Goal: Information Seeking & Learning: Learn about a topic

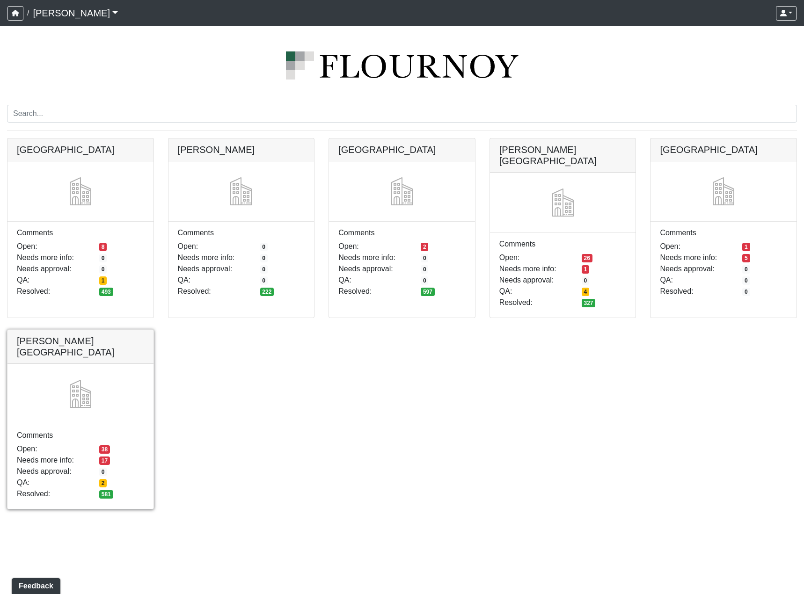
click at [108, 330] on link at bounding box center [80, 330] width 146 height 0
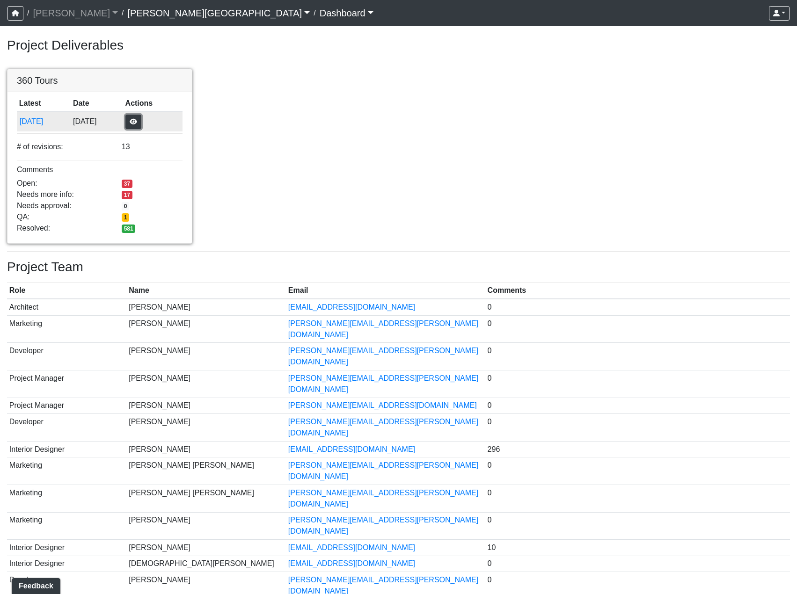
click at [141, 118] on button "button" at bounding box center [133, 122] width 16 height 15
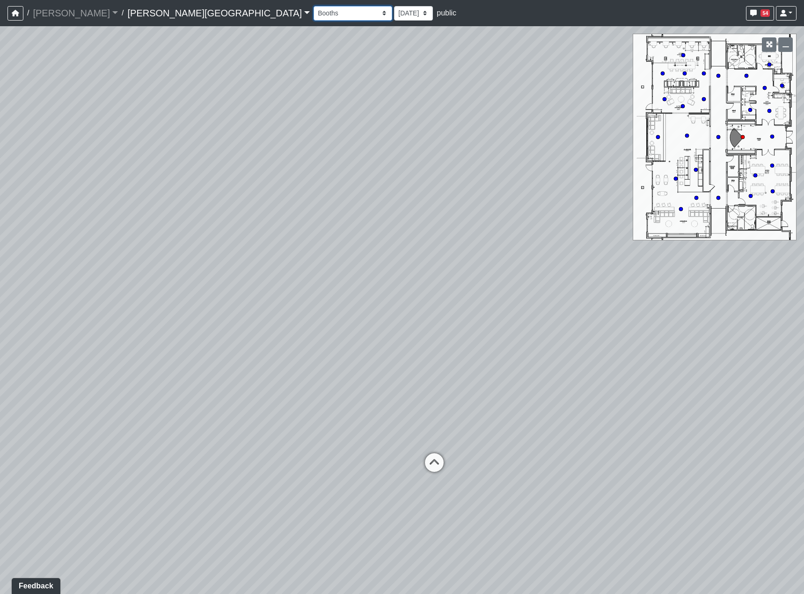
click at [314, 14] on select "Booths 1 Booths 2 Entry Lounge 1 Lounge 2 Lounge 3 Windows Bar Entrance Lounge …" at bounding box center [353, 13] width 79 height 15
click at [314, 6] on select "Booths 1 Booths 2 Entry Lounge 1 Lounge 2 Lounge 3 Windows Bar Entrance Lounge …" at bounding box center [353, 13] width 79 height 15
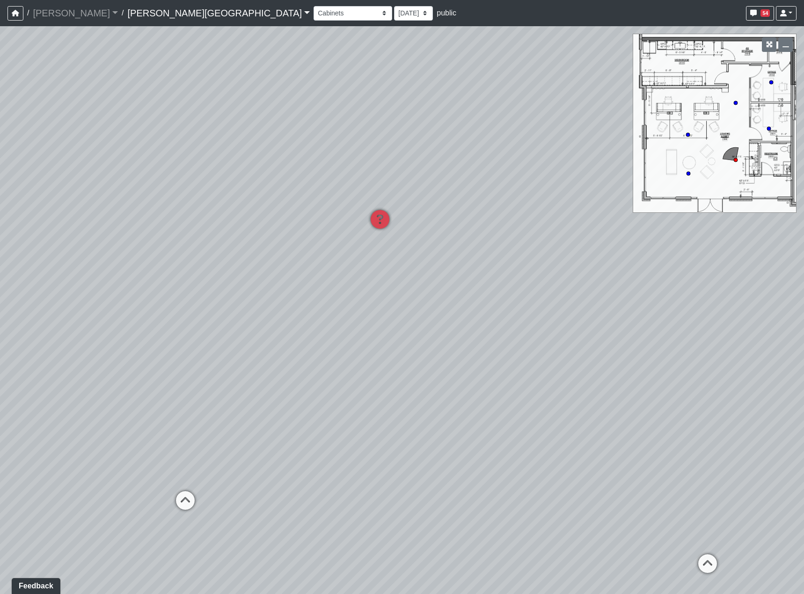
drag, startPoint x: 560, startPoint y: 324, endPoint x: 364, endPoint y: 364, distance: 199.6
click at [364, 364] on div "Loading... Hallway - Hallway 2 Loading... Entry Loading... Desks Loading... Off…" at bounding box center [402, 310] width 804 height 568
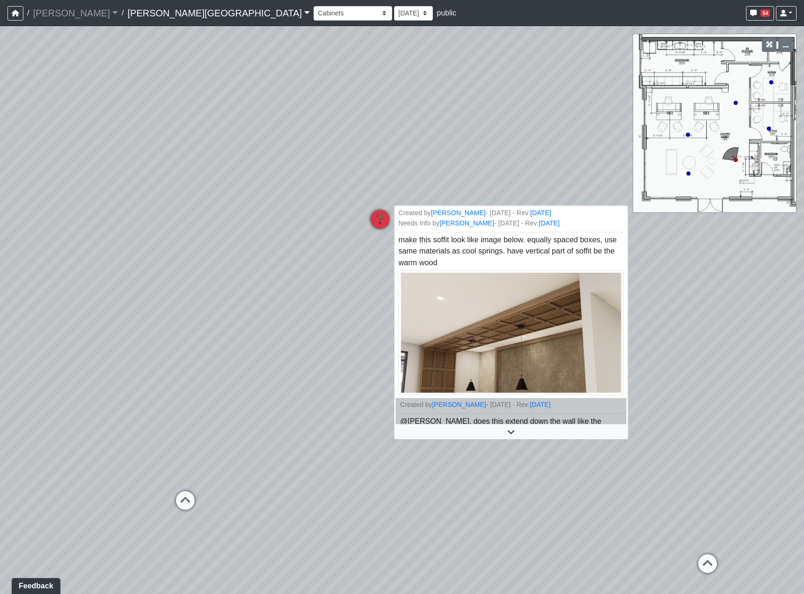
scroll to position [1, 0]
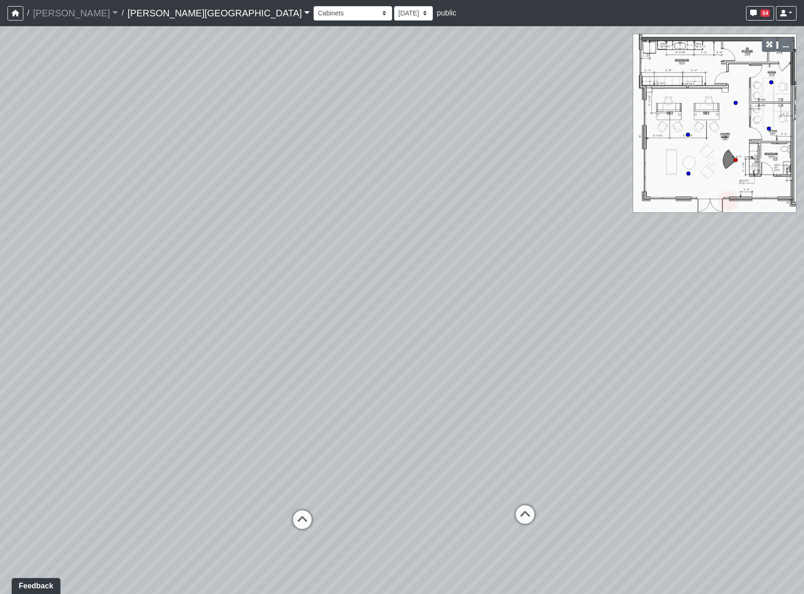
drag, startPoint x: 351, startPoint y: 328, endPoint x: 566, endPoint y: 353, distance: 216.3
click at [566, 353] on div "Loading... Hallway - Hallway 2 Loading... Entry Loading... Desks Loading... Off…" at bounding box center [402, 310] width 804 height 568
drag, startPoint x: 287, startPoint y: 371, endPoint x: 553, endPoint y: 291, distance: 277.5
click at [532, 295] on div "Loading... Hallway - Hallway 2 Loading... Entry Loading... Desks Loading... Off…" at bounding box center [402, 310] width 804 height 568
drag, startPoint x: 387, startPoint y: 370, endPoint x: 117, endPoint y: 381, distance: 270.7
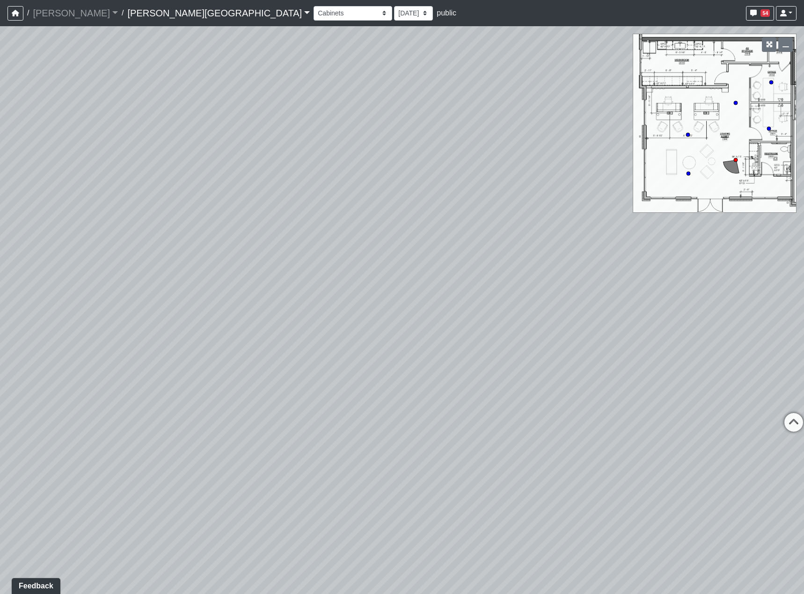
click at [108, 381] on div "Loading... Hallway - Hallway 2 Loading... Entry Loading... Desks Loading... Off…" at bounding box center [402, 310] width 804 height 568
click at [568, 367] on icon at bounding box center [568, 380] width 28 height 28
drag, startPoint x: 662, startPoint y: 367, endPoint x: 82, endPoint y: 339, distance: 581.1
click at [130, 348] on div "Loading... Hallway - Hallway 2 Loading... Entry Loading... Desks Loading... Off…" at bounding box center [402, 310] width 804 height 568
drag, startPoint x: 465, startPoint y: 324, endPoint x: 571, endPoint y: 474, distance: 183.1
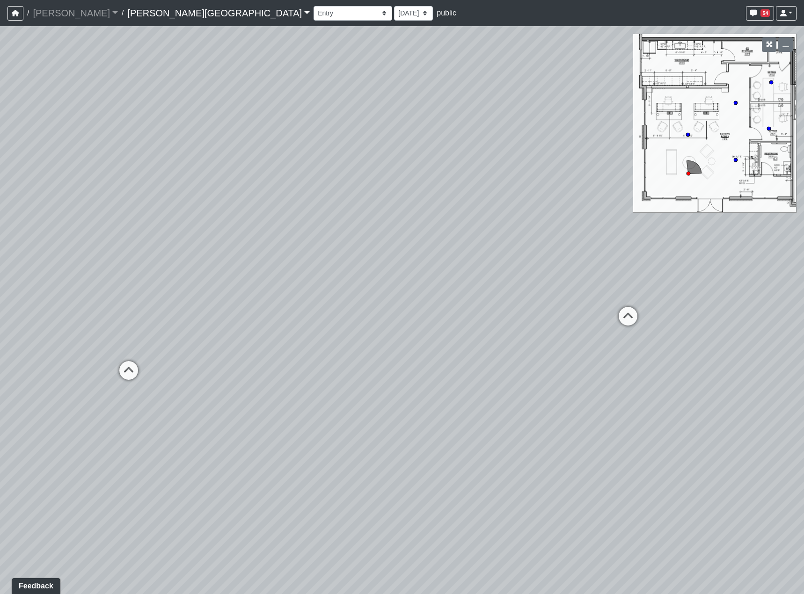
click at [530, 550] on div "Loading... Hallway - Hallway 2 Loading... Entry Loading... Desks Loading... Off…" at bounding box center [402, 310] width 804 height 568
drag, startPoint x: 589, startPoint y: 415, endPoint x: 252, endPoint y: 395, distance: 337.6
click at [250, 398] on div "Loading... Hallway - Hallway 2 Loading... Entry Loading... Desks Loading... Off…" at bounding box center [402, 310] width 804 height 568
drag, startPoint x: 382, startPoint y: 381, endPoint x: 327, endPoint y: 302, distance: 95.8
click at [327, 303] on div "Loading... Hallway - Hallway 2 Loading... Entry Loading... Desks Loading... Off…" at bounding box center [402, 310] width 804 height 568
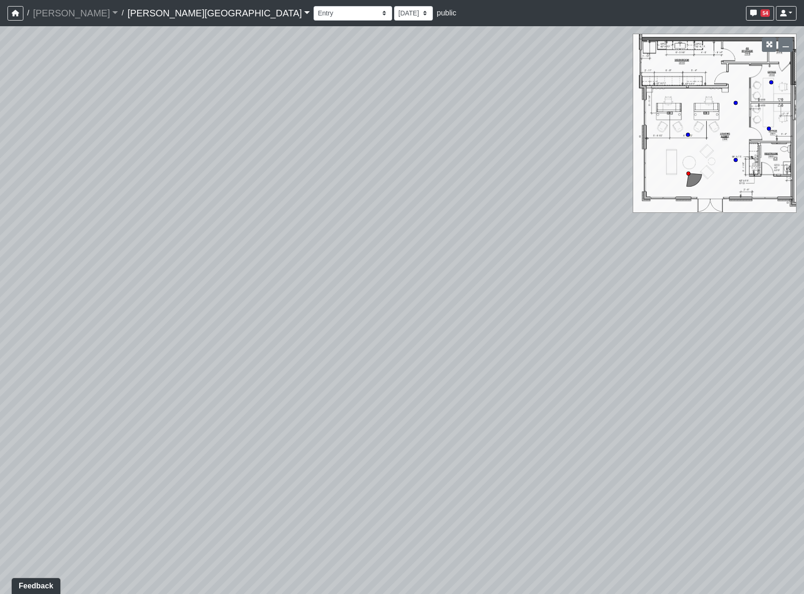
drag, startPoint x: 278, startPoint y: 397, endPoint x: 473, endPoint y: 393, distance: 195.7
click at [434, 388] on div "Loading... Hallway - Hallway 2 Loading... Entry Loading... Desks Loading... Off…" at bounding box center [402, 310] width 804 height 568
click at [478, 380] on icon at bounding box center [471, 380] width 28 height 28
drag, startPoint x: 128, startPoint y: 355, endPoint x: 725, endPoint y: 425, distance: 601.8
click at [542, 397] on div "Loading... Hallway - Hallway 2 Loading... Entry Loading... Desks Loading... Off…" at bounding box center [402, 310] width 804 height 568
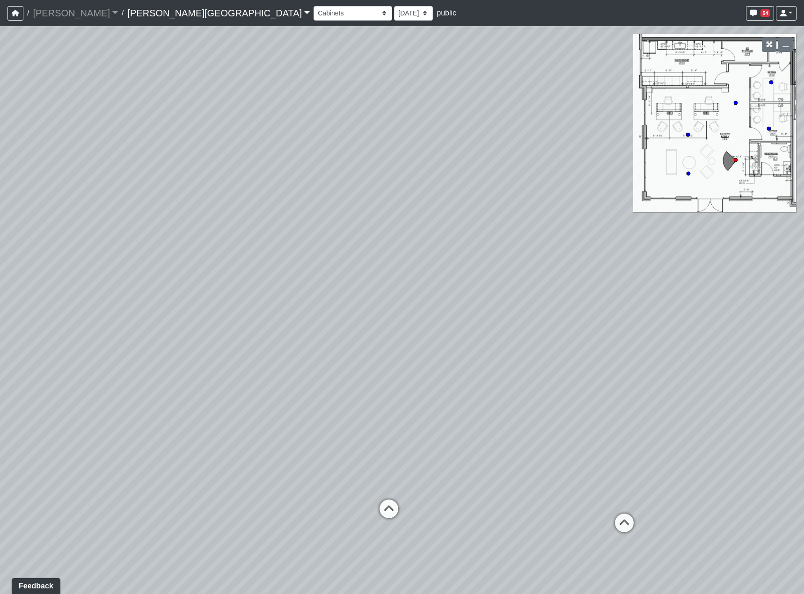
drag, startPoint x: 457, startPoint y: 350, endPoint x: 696, endPoint y: 365, distance: 239.7
click at [696, 365] on div "Loading... Hallway - Hallway 2 Loading... Entry Loading... Desks Loading... Off…" at bounding box center [402, 310] width 804 height 568
drag, startPoint x: 531, startPoint y: 274, endPoint x: 281, endPoint y: 272, distance: 249.9
click at [390, 305] on div "Loading... Hallway - Hallway 2 Loading... Entry Loading... Desks Loading... Off…" at bounding box center [402, 310] width 804 height 568
drag, startPoint x: 520, startPoint y: 283, endPoint x: 475, endPoint y: 329, distance: 64.2
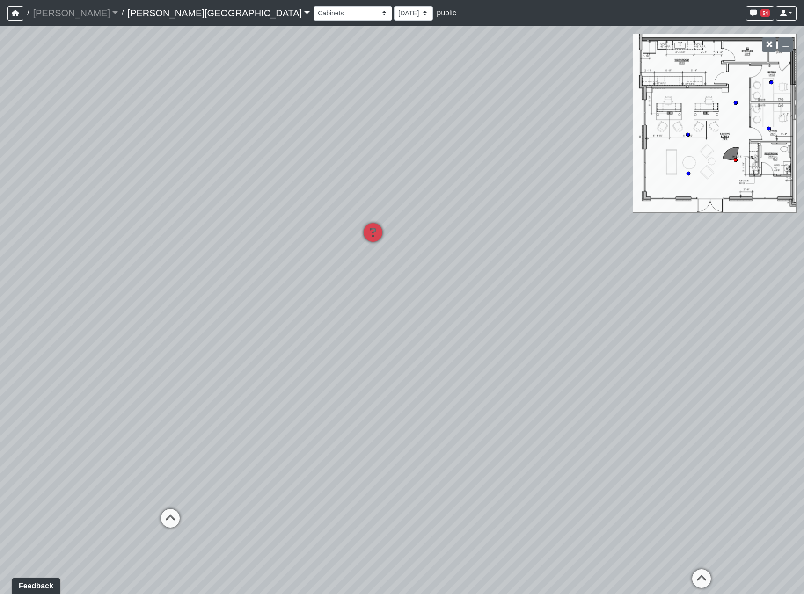
click at [475, 329] on div "Loading... Hallway - Hallway 2 Loading... Entry Loading... Desks Loading... Off…" at bounding box center [402, 310] width 804 height 568
drag, startPoint x: 594, startPoint y: 339, endPoint x: 640, endPoint y: 341, distance: 45.5
click at [652, 342] on div "Loading... Hallway - Hallway 2 Loading... Entry Loading... Desks Loading... Off…" at bounding box center [402, 310] width 804 height 568
click at [622, 150] on div "Loading... Hallway - Hallway 2 Loading... Entry Loading... Desks Loading... Off…" at bounding box center [402, 310] width 804 height 568
drag, startPoint x: 280, startPoint y: 338, endPoint x: 746, endPoint y: 331, distance: 465.8
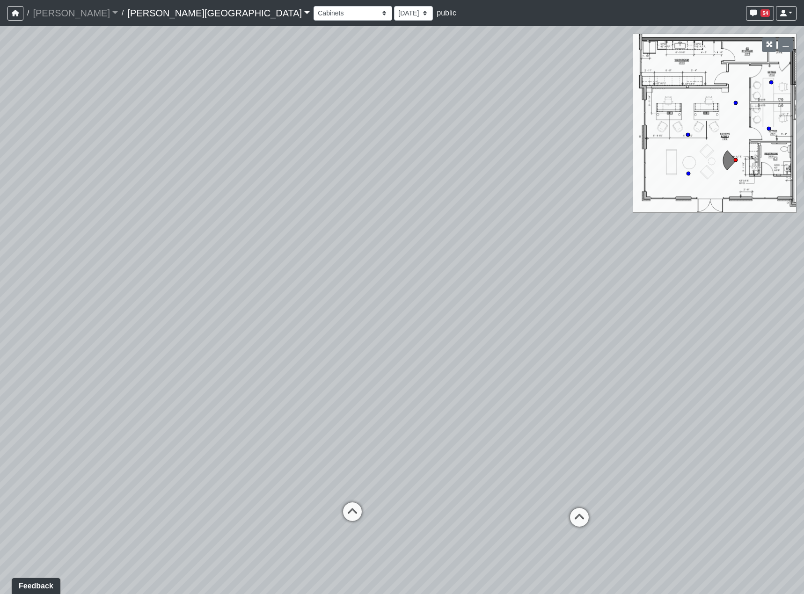
click at [748, 330] on div "Loading... Hallway - Hallway 2 Loading... Entry Loading... Desks Loading... Off…" at bounding box center [402, 310] width 804 height 568
drag, startPoint x: 664, startPoint y: 364, endPoint x: 176, endPoint y: 210, distance: 511.0
click at [176, 210] on div "Loading... Hallway - Hallway 2 Loading... Entry Loading... Desks Loading... Off…" at bounding box center [402, 310] width 804 height 568
drag, startPoint x: 408, startPoint y: 244, endPoint x: 282, endPoint y: 317, distance: 145.5
click at [513, 310] on div "Loading... Hallway - Hallway 2 Loading... Entry Loading... Desks Loading... Off…" at bounding box center [402, 310] width 804 height 568
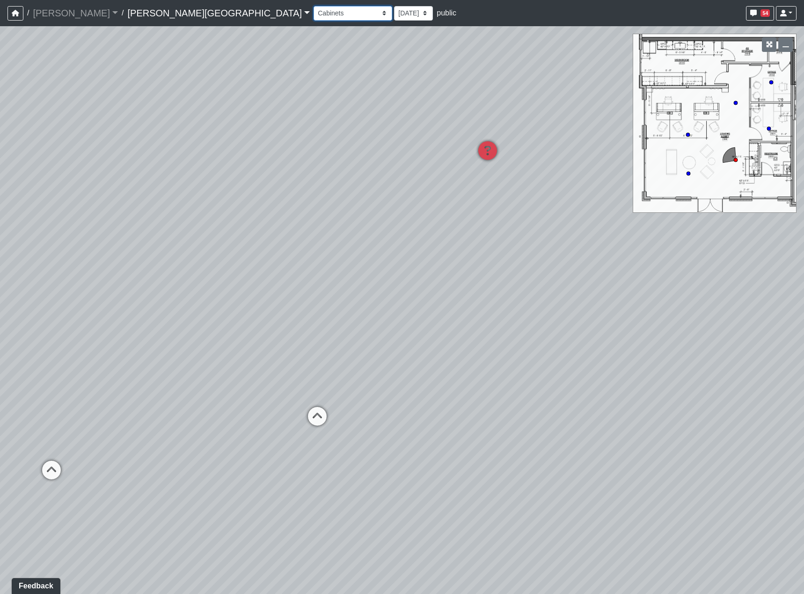
click at [314, 13] on select "Booths 1 Booths 2 Entry Lounge 1 Lounge 2 Lounge 3 Windows Bar Entrance Lounge …" at bounding box center [353, 13] width 79 height 15
click at [314, 6] on select "Booths 1 Booths 2 Entry Lounge 1 Lounge 2 Lounge 3 Windows Bar Entrance Lounge …" at bounding box center [353, 13] width 79 height 15
drag, startPoint x: 193, startPoint y: 4, endPoint x: 193, endPoint y: 14, distance: 9.4
click at [314, 4] on div "Booths 1 Booths 2 Entry Lounge 1 Lounge 2 Lounge 3 Windows Bar Entrance Lounge …" at bounding box center [555, 13] width 483 height 18
click at [314, 13] on select "Booths 1 Booths 2 Entry Lounge 1 Lounge 2 Lounge 3 Windows Bar Entrance Lounge …" at bounding box center [353, 13] width 79 height 15
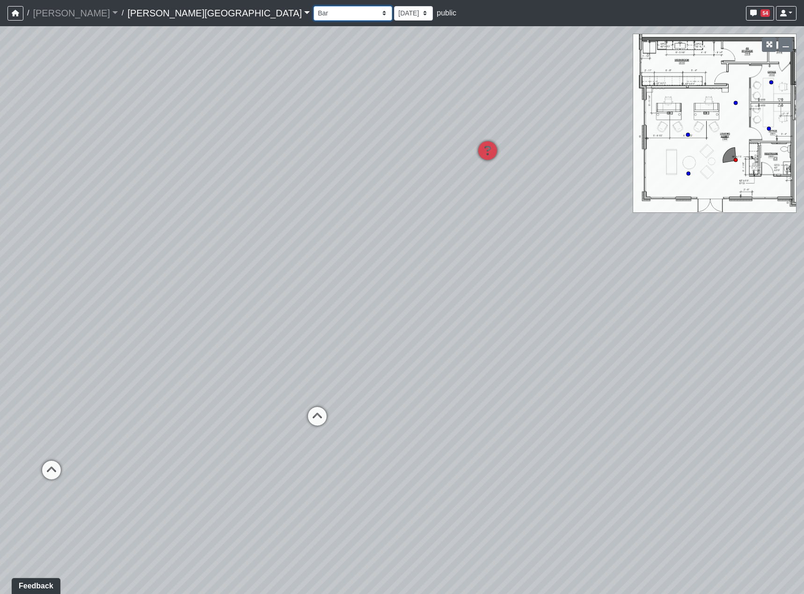
click at [314, 6] on select "Booths 1 Booths 2 Entry Lounge 1 Lounge 2 Lounge 3 Windows Bar Entrance Lounge …" at bounding box center [353, 13] width 79 height 15
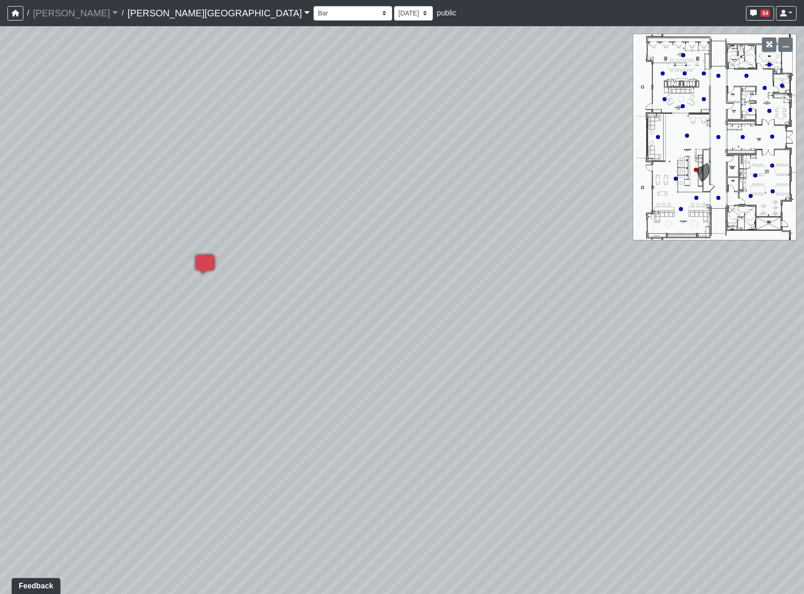
drag, startPoint x: 659, startPoint y: 353, endPoint x: 579, endPoint y: 323, distance: 85.5
click at [579, 323] on div "Loading... Hallway - Hallway 2 Loading... Entry Loading... Desks Loading... Off…" at bounding box center [402, 310] width 804 height 568
drag, startPoint x: 469, startPoint y: 308, endPoint x: -37, endPoint y: 278, distance: 506.8
click at [0, 278] on html "/ Flournoy Flournoy Loading... / Tanner Road Tanner Road Loading... Tanner Road…" at bounding box center [402, 297] width 804 height 594
drag, startPoint x: 308, startPoint y: 278, endPoint x: -100, endPoint y: 338, distance: 413.0
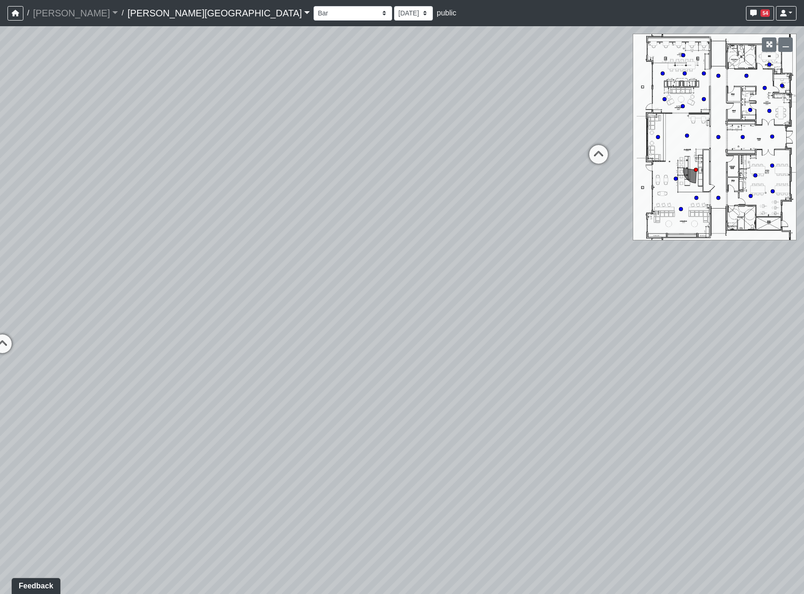
click at [0, 338] on html "/ Flournoy Flournoy Loading... / Tanner Road Tanner Road Loading... Tanner Road…" at bounding box center [402, 297] width 804 height 594
drag, startPoint x: 530, startPoint y: 379, endPoint x: 374, endPoint y: 401, distance: 157.3
click at [374, 401] on div "Loading... Hallway - Hallway 2 Loading... Entry Loading... Desks Loading... Off…" at bounding box center [402, 310] width 804 height 568
drag, startPoint x: 385, startPoint y: 313, endPoint x: 343, endPoint y: 328, distance: 44.6
click at [343, 328] on div "Loading... Hallway - Hallway 2 Loading... Entry Loading... Desks Loading... Off…" at bounding box center [402, 310] width 804 height 568
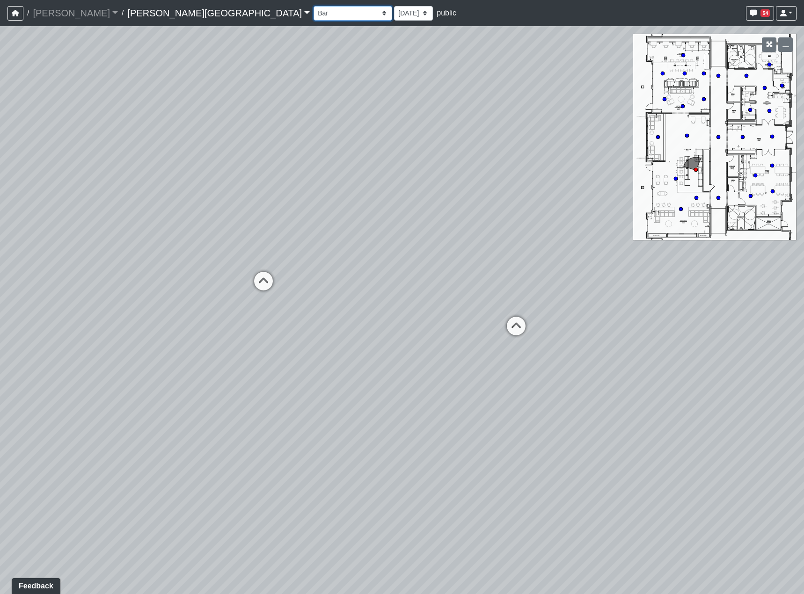
click at [314, 7] on select "Booths 1 Booths 2 Entry Lounge 1 Lounge 2 Lounge 3 Windows Bar Entrance Lounge …" at bounding box center [353, 13] width 79 height 15
click at [314, 6] on select "Booths 1 Booths 2 Entry Lounge 1 Lounge 2 Lounge 3 Windows Bar Entrance Lounge …" at bounding box center [353, 13] width 79 height 15
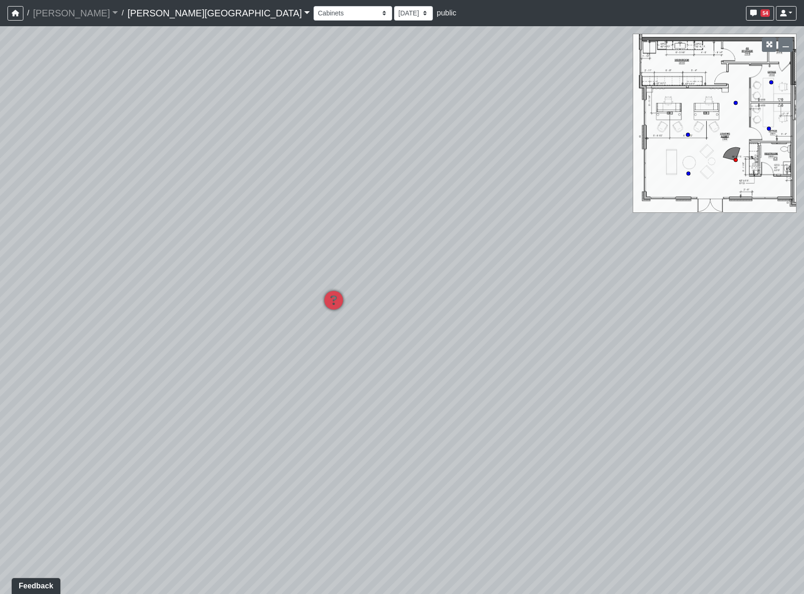
drag, startPoint x: 652, startPoint y: 264, endPoint x: 342, endPoint y: 382, distance: 331.7
click at [342, 385] on div "Loading... Hallway - Hallway 2 Loading... Entry Loading... Desks Loading... Off…" at bounding box center [402, 310] width 804 height 568
drag, startPoint x: 383, startPoint y: 361, endPoint x: 404, endPoint y: 283, distance: 80.8
click at [404, 283] on div "Loading... Hallway - Hallway 2 Loading... Entry Loading... Desks Loading... Off…" at bounding box center [402, 310] width 804 height 568
drag, startPoint x: 525, startPoint y: 267, endPoint x: 109, endPoint y: 271, distance: 416.1
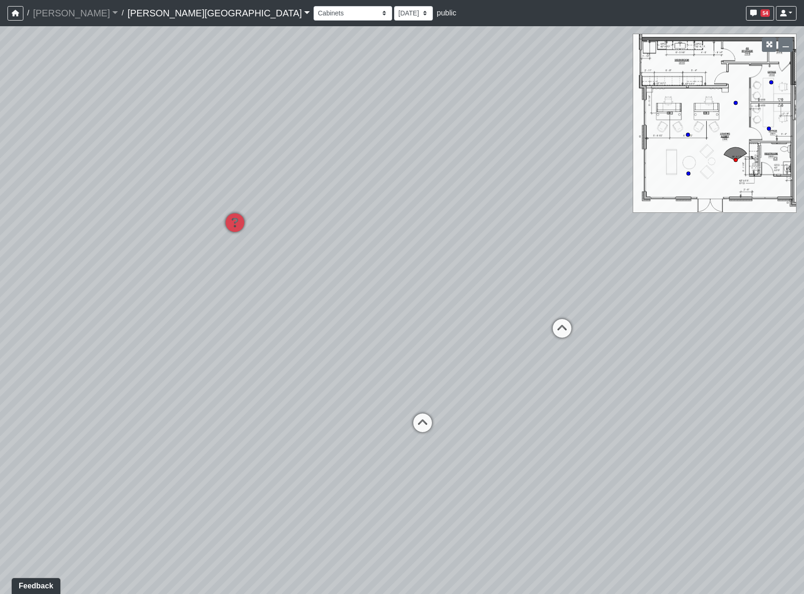
click at [109, 271] on div "Loading... Hallway - Hallway 2 Loading... Entry Loading... Desks Loading... Off…" at bounding box center [402, 310] width 804 height 568
drag, startPoint x: 521, startPoint y: 194, endPoint x: 453, endPoint y: 335, distance: 156.8
click at [453, 335] on div "Loading... Hallway - Hallway 2 Loading... Entry Loading... Desks Loading... Off…" at bounding box center [402, 310] width 804 height 568
drag, startPoint x: 570, startPoint y: 305, endPoint x: 652, endPoint y: 242, distance: 103.6
click at [642, 247] on div "Loading... Hallway - Hallway 2 Loading... Entry Loading... Desks Loading... Off…" at bounding box center [402, 310] width 804 height 568
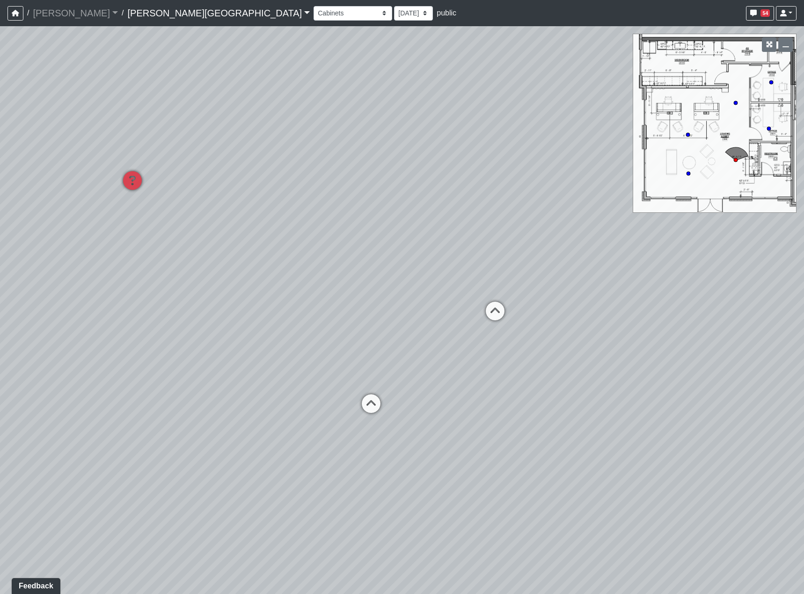
drag, startPoint x: 440, startPoint y: 291, endPoint x: 447, endPoint y: 292, distance: 7.2
click at [447, 292] on div "Loading... Hallway - Hallway 2 Loading... Entry Loading... Desks Loading... Off…" at bounding box center [402, 310] width 804 height 568
drag, startPoint x: 285, startPoint y: 227, endPoint x: 595, endPoint y: 220, distance: 310.4
click at [595, 220] on div "Loading... Hallway - Hallway 2 Loading... Entry Loading... Desks Loading... Off…" at bounding box center [402, 310] width 804 height 568
drag, startPoint x: 395, startPoint y: 256, endPoint x: 413, endPoint y: 255, distance: 17.8
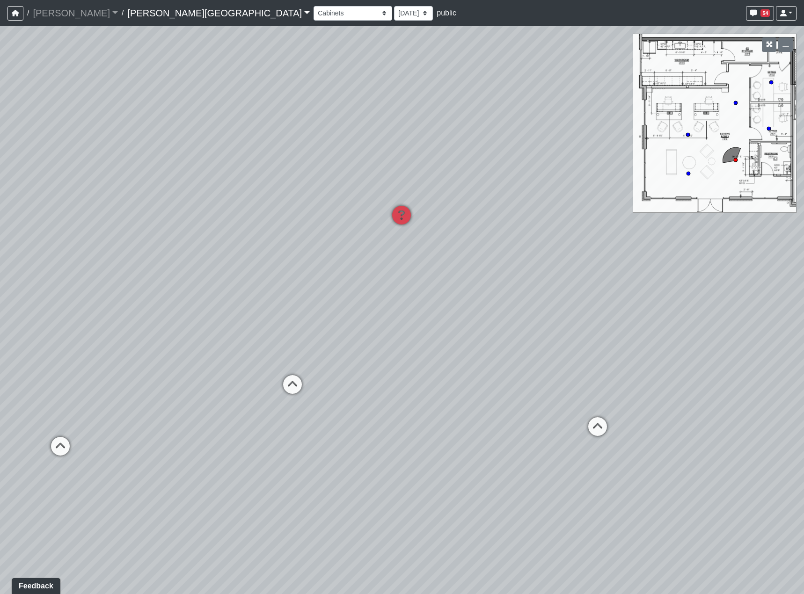
click at [413, 255] on div "Loading... Hallway - Hallway 2 Loading... Entry Loading... Desks Loading... Off…" at bounding box center [402, 310] width 804 height 568
click at [296, 387] on icon at bounding box center [292, 389] width 28 height 28
select select "nHBkoEE71tvdghhjXj7XLf"
drag, startPoint x: 467, startPoint y: 378, endPoint x: 134, endPoint y: 392, distance: 333.5
click at [134, 392] on div "Loading... Hallway - Hallway 2 Loading... Entry Loading... Desks Loading... Off…" at bounding box center [402, 310] width 804 height 568
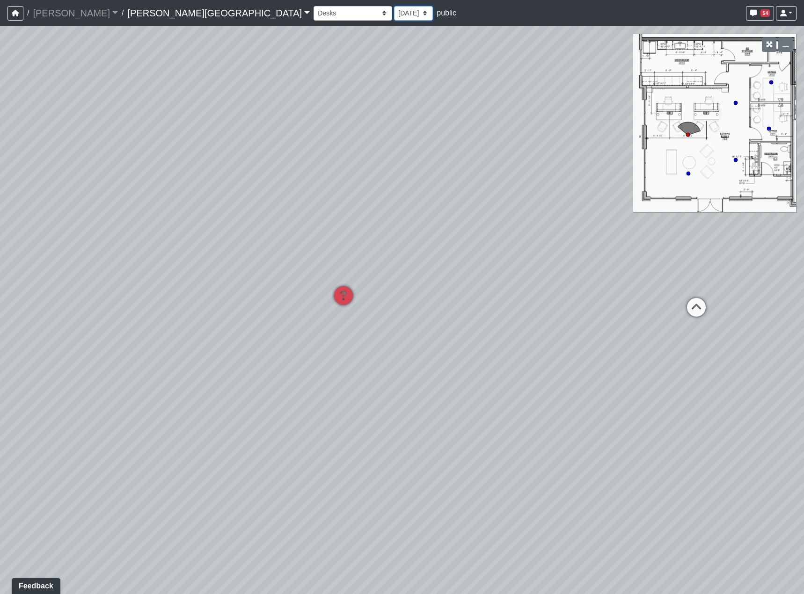
click at [394, 7] on select "8/25/2025 8/11/2025 7/18/2025 7/17/2025 7/10/2025 7/9/2025 2/12/2025 2/7/2025 2…" at bounding box center [413, 13] width 39 height 15
select select "rqkEVXgxnPpMDdcxVT5SYo"
click at [394, 6] on select "8/25/2025 8/11/2025 7/18/2025 7/17/2025 7/10/2025 7/9/2025 2/12/2025 2/7/2025 2…" at bounding box center [413, 13] width 39 height 15
select select "nHBkoEE71tvdghhjXj7XLf"
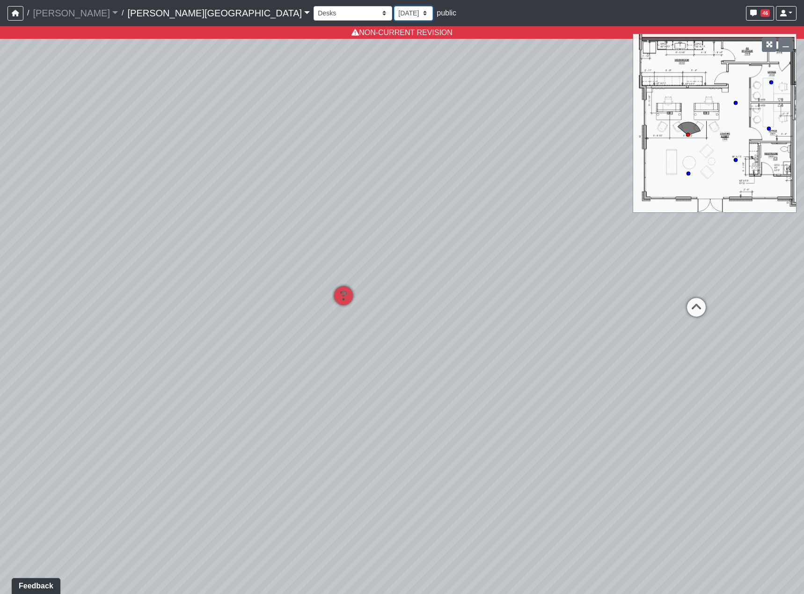
click at [394, 7] on select "8/25/2025 8/11/2025 7/18/2025 7/17/2025 7/10/2025 7/9/2025 2/12/2025 2/7/2025 2…" at bounding box center [413, 13] width 39 height 15
select select "1c1sgYcMxGz6dqzz3dYjRN"
click at [394, 6] on select "8/25/2025 8/11/2025 7/18/2025 7/17/2025 7/10/2025 7/9/2025 2/12/2025 2/7/2025 2…" at bounding box center [413, 13] width 39 height 15
select select "nHBkoEE71tvdghhjXj7XLf"
click at [394, 18] on select "8/25/2025 8/11/2025 7/18/2025 7/17/2025 7/10/2025 7/9/2025 2/12/2025 2/7/2025 2…" at bounding box center [413, 13] width 39 height 15
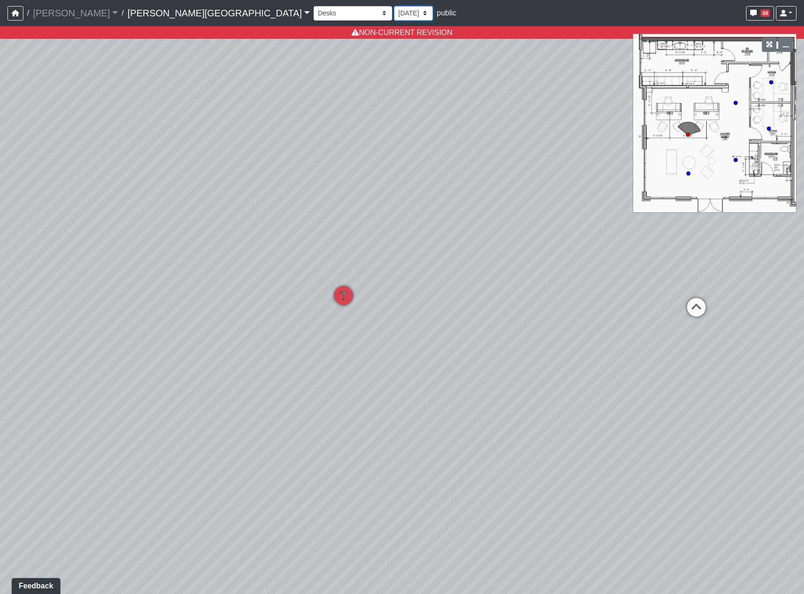
select select "wzoWVqM2G5FFRq7aL6KUid"
click at [394, 6] on select "8/25/2025 8/11/2025 7/18/2025 7/17/2025 7/10/2025 7/9/2025 2/12/2025 2/7/2025 2…" at bounding box center [413, 13] width 39 height 15
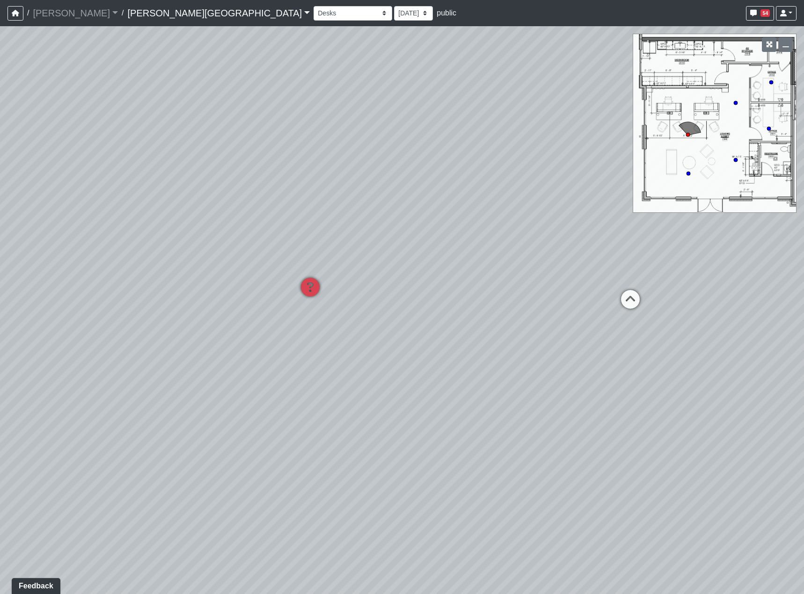
drag, startPoint x: 679, startPoint y: 384, endPoint x: 227, endPoint y: 298, distance: 459.4
click at [226, 298] on div "Loading... Hallway - Hallway 2 Loading... Entry Loading... Desks Loading... Off…" at bounding box center [402, 310] width 804 height 568
click at [342, 239] on icon at bounding box center [334, 248] width 28 height 28
drag, startPoint x: 256, startPoint y: 253, endPoint x: 791, endPoint y: 238, distance: 534.7
click at [707, 232] on div "Loading... Hallway - Hallway 2 Loading... Entry Loading... Desks Loading... Off…" at bounding box center [402, 310] width 804 height 568
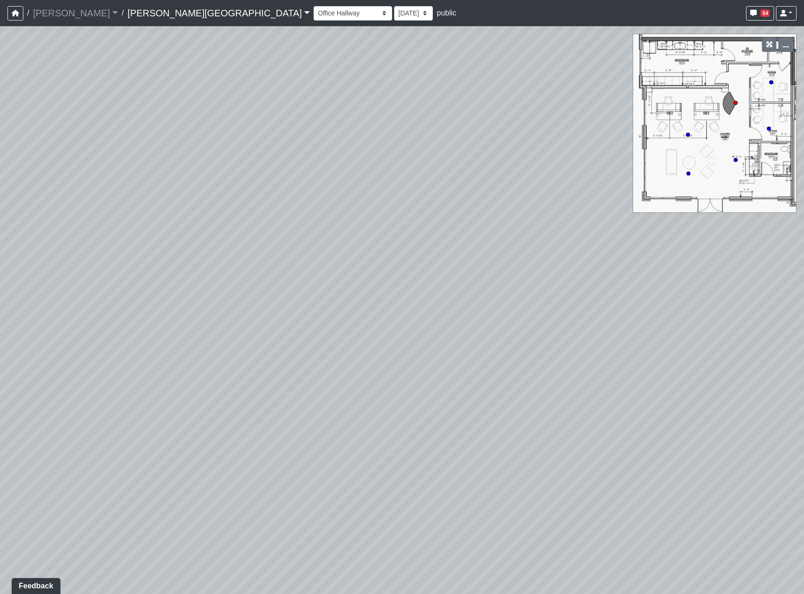
drag, startPoint x: 462, startPoint y: 247, endPoint x: 747, endPoint y: 286, distance: 287.7
click at [740, 286] on div "Loading... Hallway - Hallway 2 Loading... Entry Loading... Desks Loading... Off…" at bounding box center [402, 310] width 804 height 568
click at [503, 293] on div "Loading... Cabinets" at bounding box center [507, 305] width 28 height 28
select select "txFFof8RDaXzEHWmwmdnP4"
drag, startPoint x: 608, startPoint y: 363, endPoint x: 339, endPoint y: 286, distance: 280.2
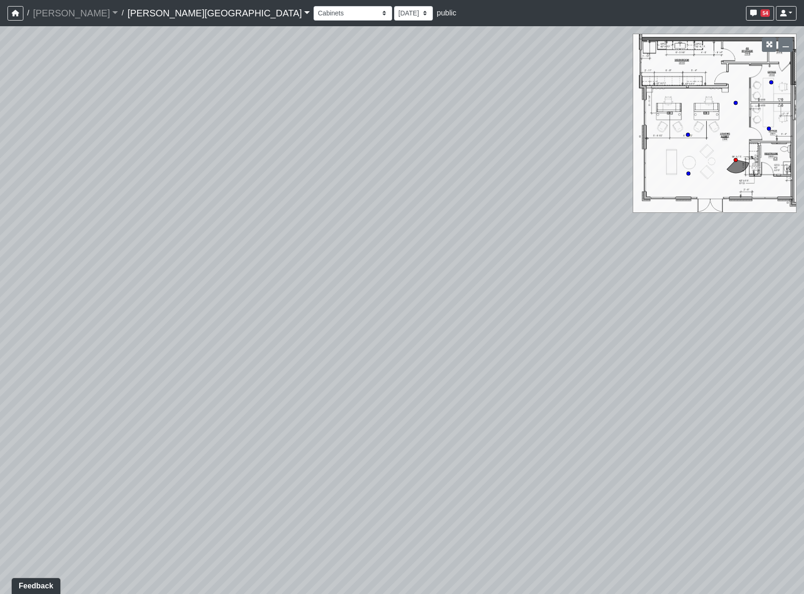
click at [131, 387] on div "Loading... Hallway - Hallway 2 Loading... Entry Loading... Desks Loading... Off…" at bounding box center [402, 310] width 804 height 568
drag, startPoint x: 478, startPoint y: 262, endPoint x: 286, endPoint y: 358, distance: 214.5
click at [286, 360] on div "Loading... Hallway - Hallway 2 Loading... Entry Loading... Desks Loading... Off…" at bounding box center [402, 310] width 804 height 568
drag, startPoint x: 343, startPoint y: 321, endPoint x: 294, endPoint y: 165, distance: 163.7
click at [409, 287] on div "Loading... Hallway - Hallway 2 Loading... Entry Loading... Desks Loading... Off…" at bounding box center [402, 310] width 804 height 568
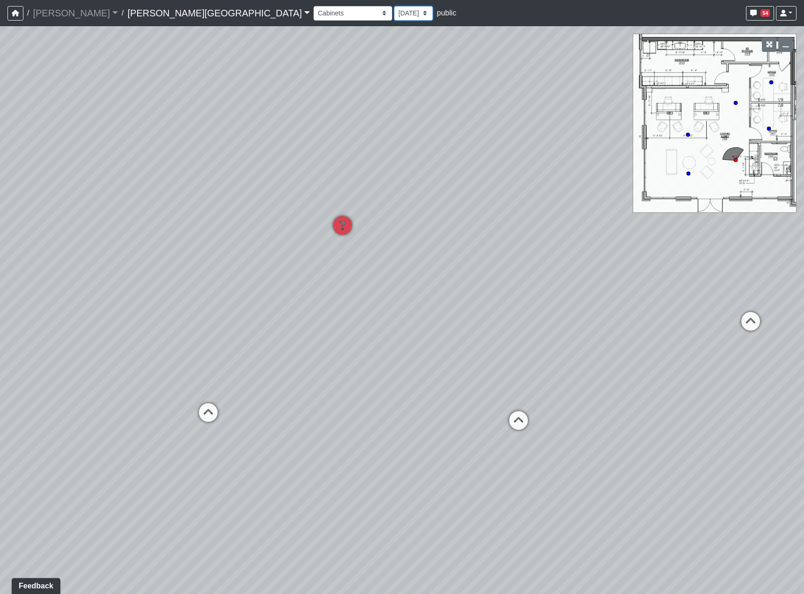
click at [394, 12] on select "8/25/2025 8/11/2025 7/18/2025 7/17/2025 7/10/2025 7/9/2025 2/12/2025 2/7/2025 2…" at bounding box center [413, 13] width 39 height 15
select select "rqkEVXgxnPpMDdcxVT5SYo"
click at [394, 6] on select "8/25/2025 8/11/2025 7/18/2025 7/17/2025 7/10/2025 7/9/2025 2/12/2025 2/7/2025 2…" at bounding box center [413, 13] width 39 height 15
select select "txFFof8RDaXzEHWmwmdnP4"
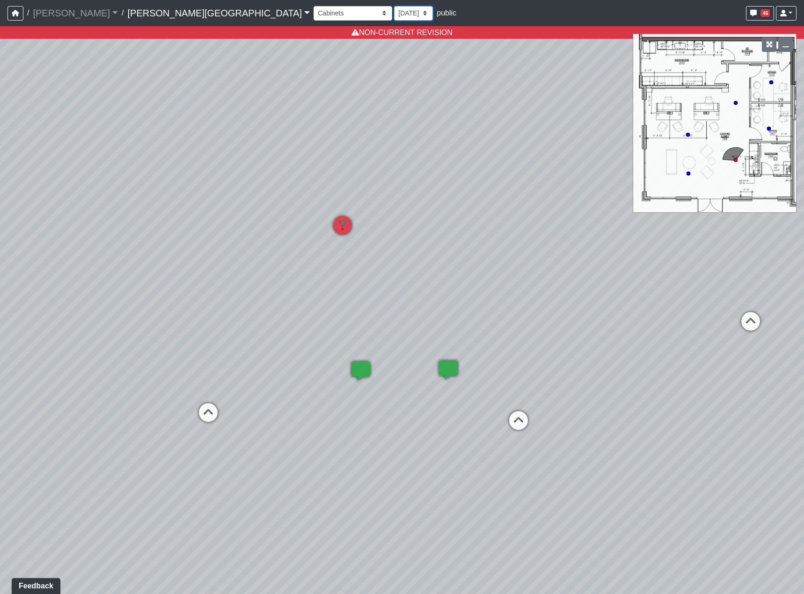
click at [394, 13] on select "8/25/2025 8/11/2025 7/18/2025 7/17/2025 7/10/2025 7/9/2025 2/12/2025 2/7/2025 2…" at bounding box center [413, 13] width 39 height 15
select select "1c1sgYcMxGz6dqzz3dYjRN"
click at [394, 6] on select "8/25/2025 8/11/2025 7/18/2025 7/17/2025 7/10/2025 7/9/2025 2/12/2025 2/7/2025 2…" at bounding box center [413, 13] width 39 height 15
select select "txFFof8RDaXzEHWmwmdnP4"
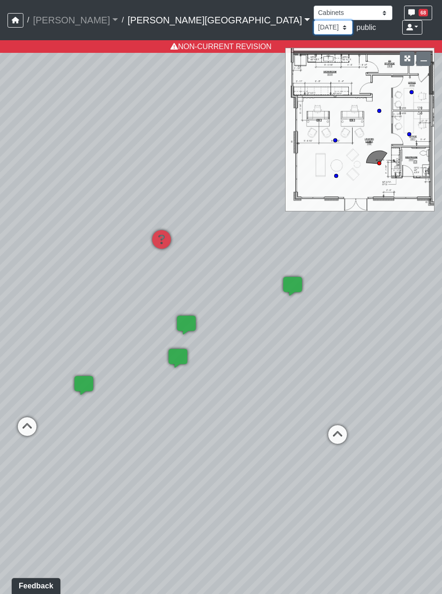
click at [314, 20] on select "8/25/2025 8/11/2025 7/18/2025 7/17/2025 7/10/2025 7/9/2025 2/12/2025 2/7/2025 2…" at bounding box center [333, 27] width 39 height 15
select select "wzoWVqM2G5FFRq7aL6KUid"
click at [314, 20] on select "8/25/2025 8/11/2025 7/18/2025 7/17/2025 7/10/2025 7/9/2025 2/12/2025 2/7/2025 2…" at bounding box center [333, 27] width 39 height 15
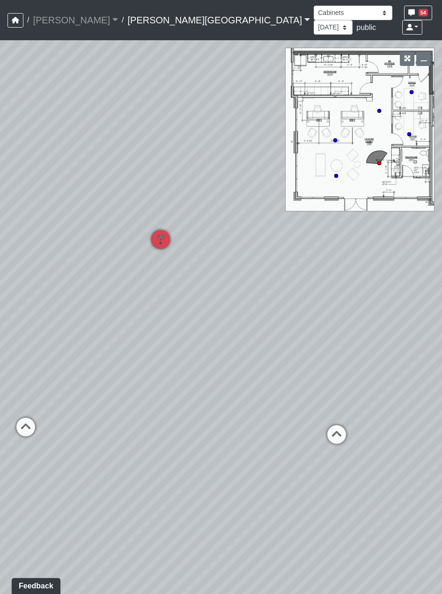
drag, startPoint x: 317, startPoint y: 340, endPoint x: 267, endPoint y: 341, distance: 50.1
click at [267, 341] on div "Loading... Hallway - Hallway 2 Loading... Entry Loading... Desks Loading... Off…" at bounding box center [221, 317] width 442 height 554
click at [314, 21] on div "Booths 1 Booths 2 Entry Lounge 1 Lounge 2 Lounge 3 Windows Bar Entrance Lounge …" at bounding box center [374, 20] width 121 height 33
click at [314, 10] on select "Booths 1 Booths 2 Entry Lounge 1 Lounge 2 Lounge 3 Windows Bar Entrance Lounge …" at bounding box center [353, 13] width 79 height 15
click at [314, 6] on select "Booths 1 Booths 2 Entry Lounge 1 Lounge 2 Lounge 3 Windows Bar Entrance Lounge …" at bounding box center [353, 13] width 79 height 15
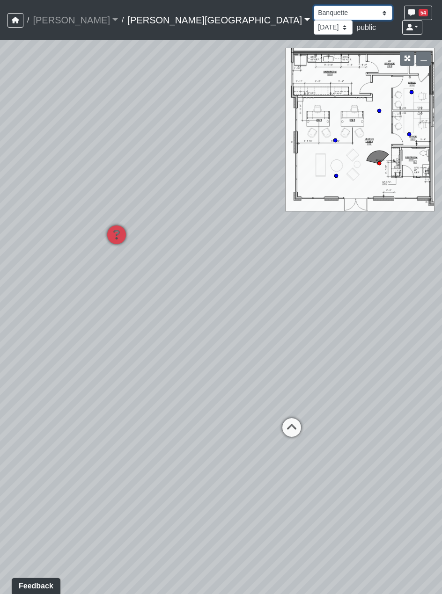
select select "exnpzrVe5eYeBAzkc2cpcJ"
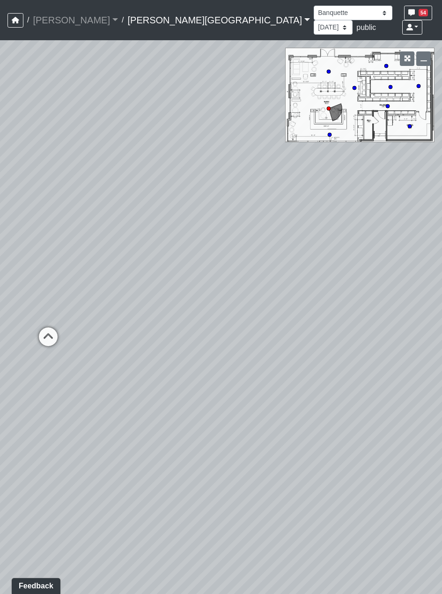
drag, startPoint x: 317, startPoint y: 400, endPoint x: 88, endPoint y: 399, distance: 229.3
click at [88, 399] on div "Loading... Hallway - Hallway 2 Loading... Entry Loading... Desks Loading... Off…" at bounding box center [221, 317] width 442 height 554
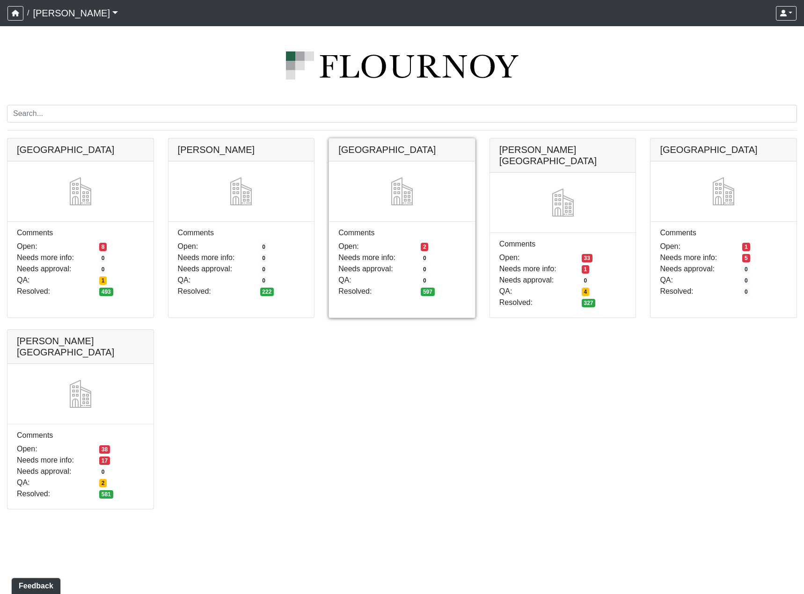
click at [374, 139] on link at bounding box center [402, 139] width 146 height 0
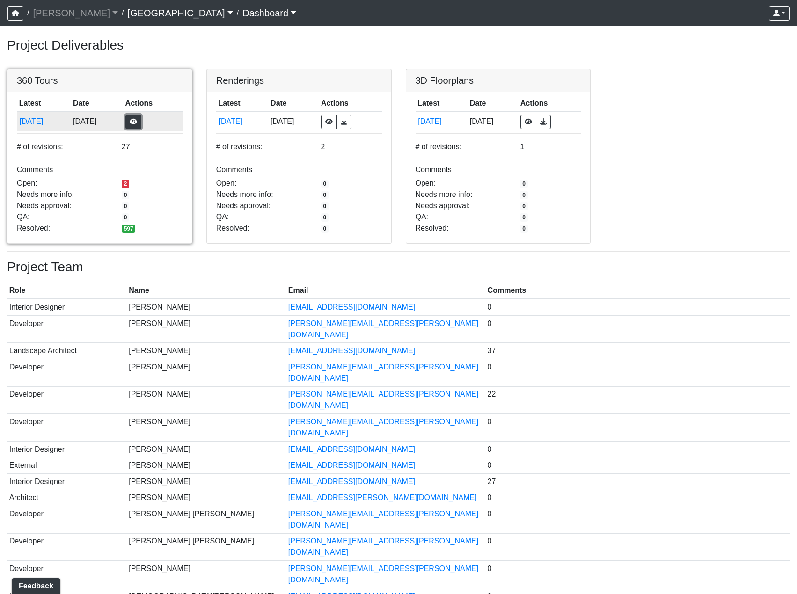
click at [141, 127] on button "button" at bounding box center [133, 122] width 16 height 15
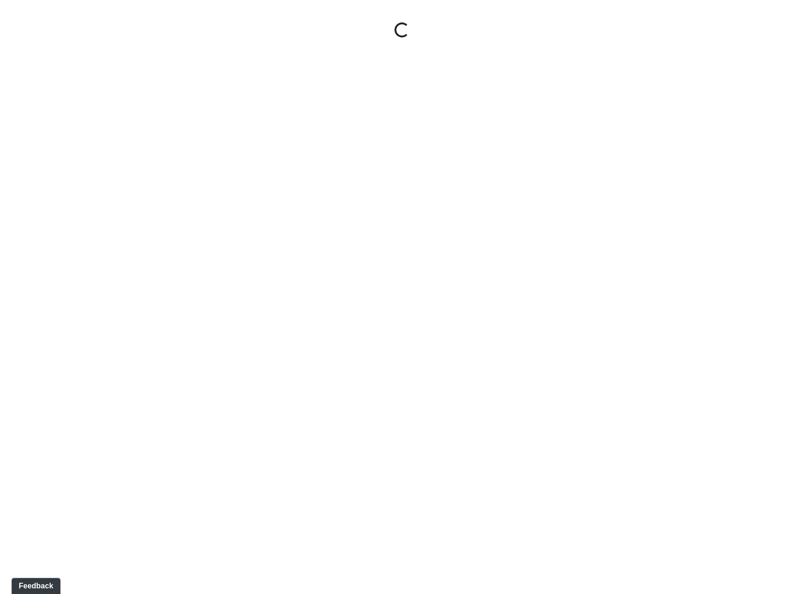
select select "gontoaMErPAtzSBVXh4ptW"
select select "h3ebyGk32eUmSzz99H473o"
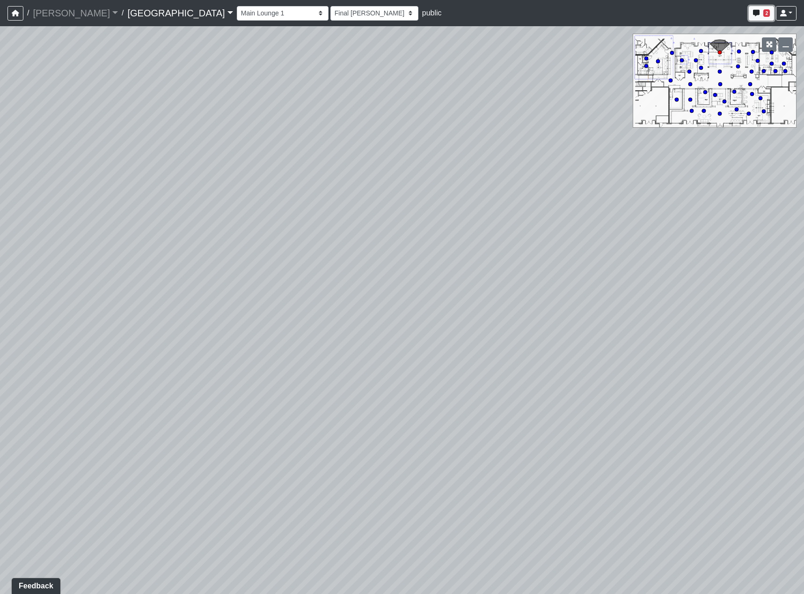
click at [760, 16] on button "2" at bounding box center [761, 13] width 25 height 15
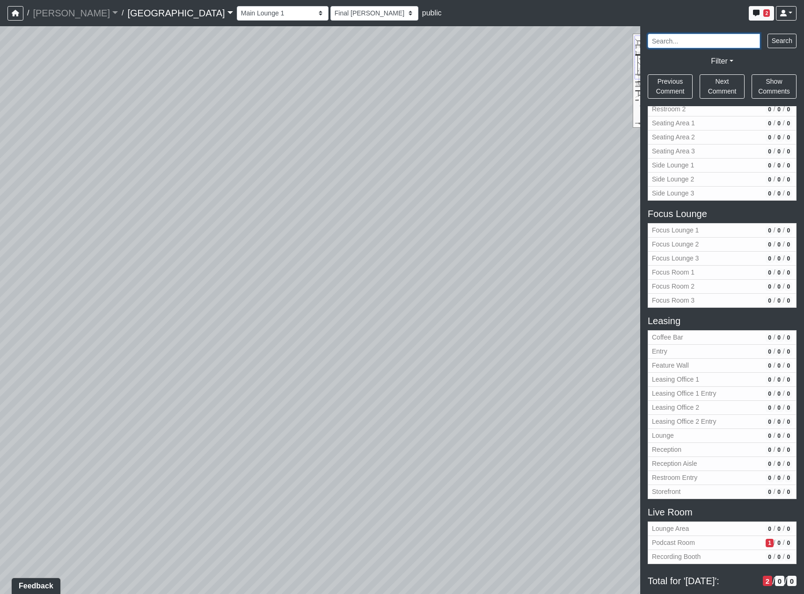
scroll to position [655, 0]
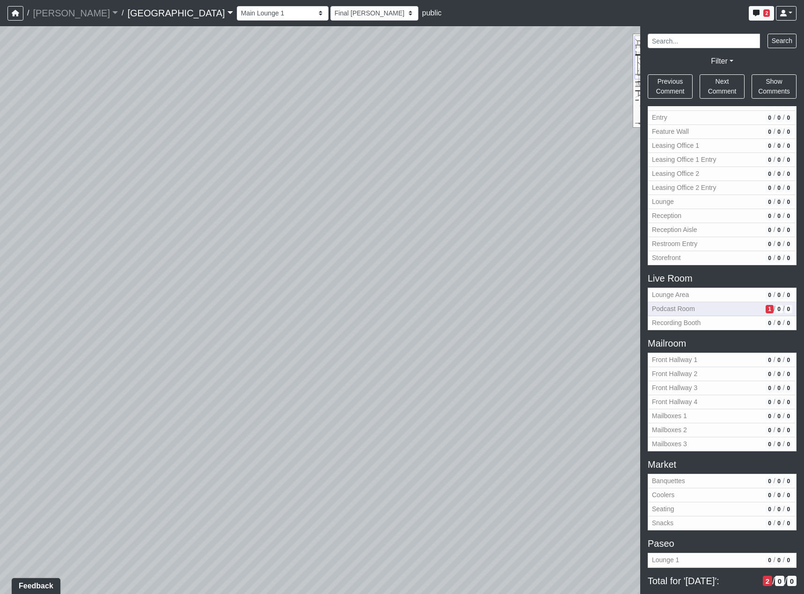
click at [725, 304] on span "Podcast Room" at bounding box center [707, 309] width 110 height 10
select select "mhmvR7e2XvHahBghJtkrPb"
select select "93VtKPcPFWh8z7vX4wXbQP"
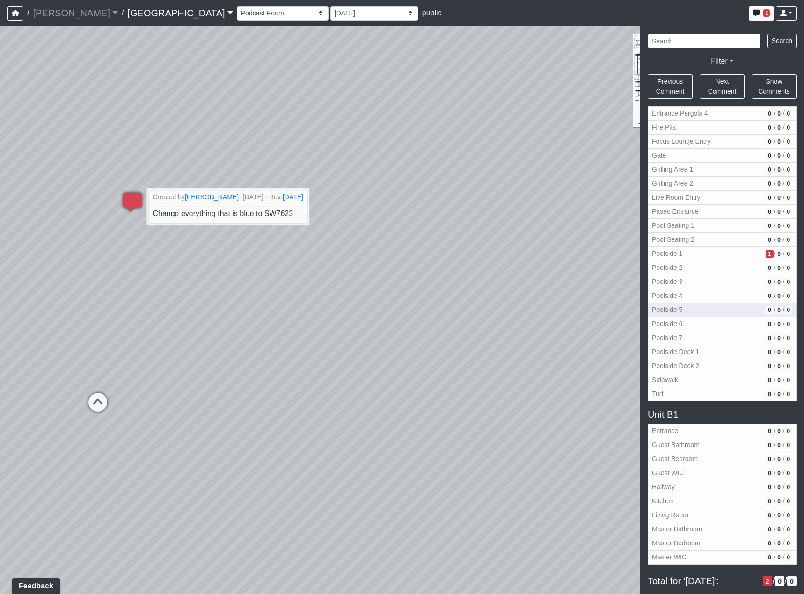
scroll to position [1312, 0]
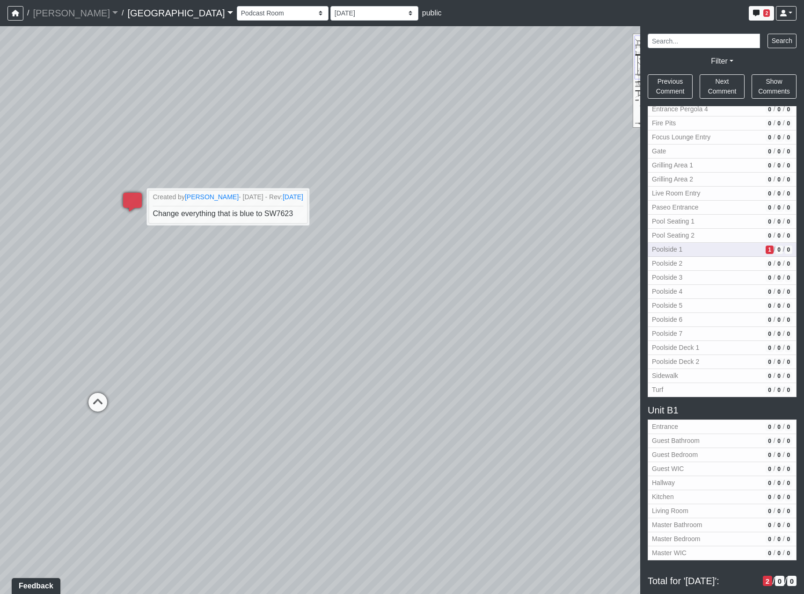
click at [738, 251] on span "Poolside 1" at bounding box center [707, 250] width 110 height 10
select select "uJQ2ezZvamJ3G1Hx6KeXs1"
select select "h3ebyGk32eUmSzz99H473o"
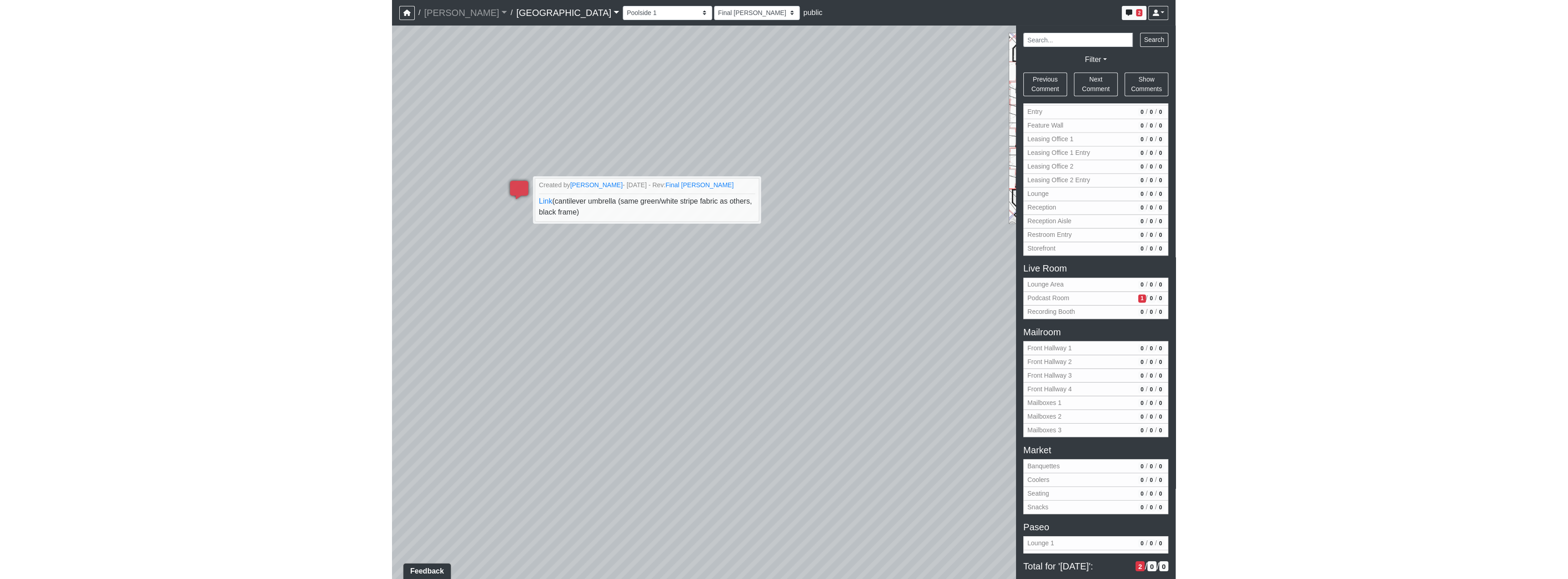
scroll to position [639, 0]
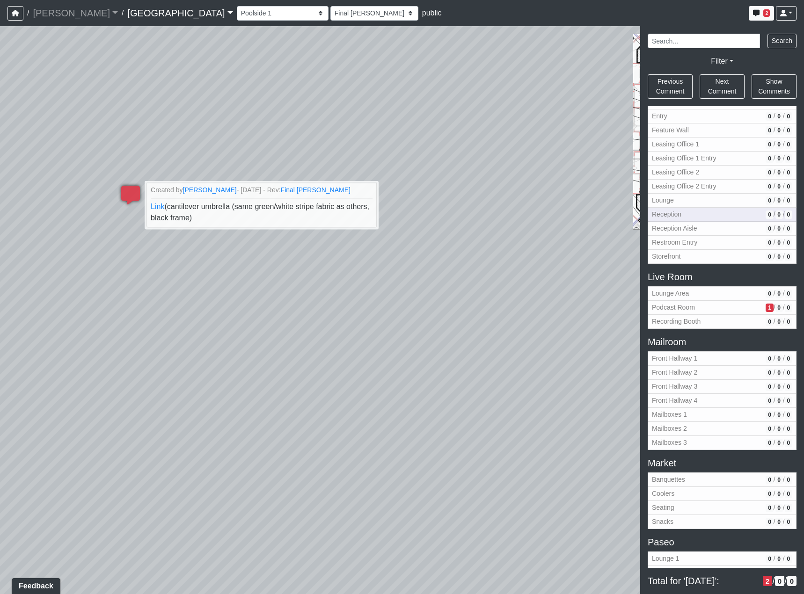
click at [716, 212] on span "Reception" at bounding box center [707, 215] width 110 height 10
select select "uKPV7nrhqgg3th27KX7RhN"
select select "h3ebyGk32eUmSzz99H473o"
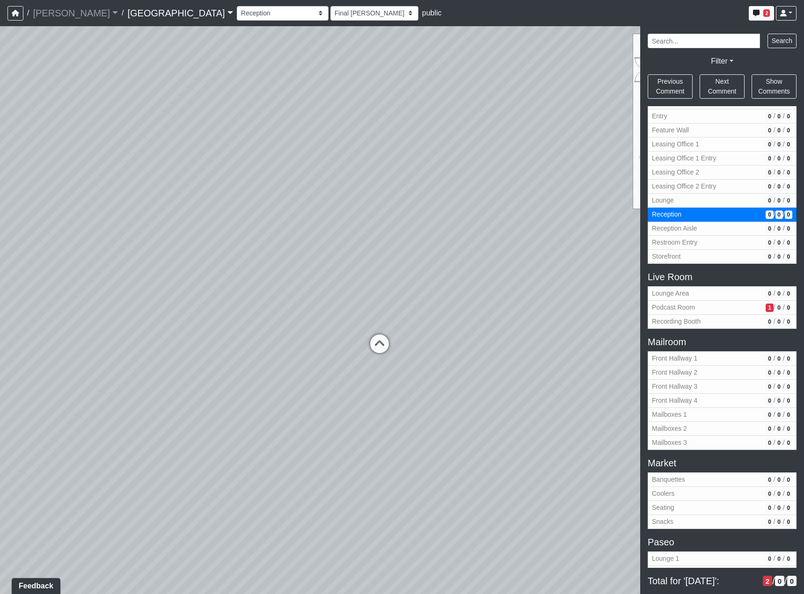
drag, startPoint x: 409, startPoint y: 485, endPoint x: 265, endPoint y: 420, distance: 157.7
click at [146, 457] on div "Loading... Pool Courtyard Entry 1 Loading... Main Lounge 2 Loading... Pool Cour…" at bounding box center [402, 310] width 804 height 568
drag, startPoint x: 248, startPoint y: 424, endPoint x: 161, endPoint y: 451, distance: 91.3
click at [161, 448] on div "Loading... Pool Courtyard Entry 1 Loading... Main Lounge 2 Loading... Pool Cour…" at bounding box center [402, 310] width 804 height 568
click at [323, 320] on icon at bounding box center [323, 330] width 28 height 28
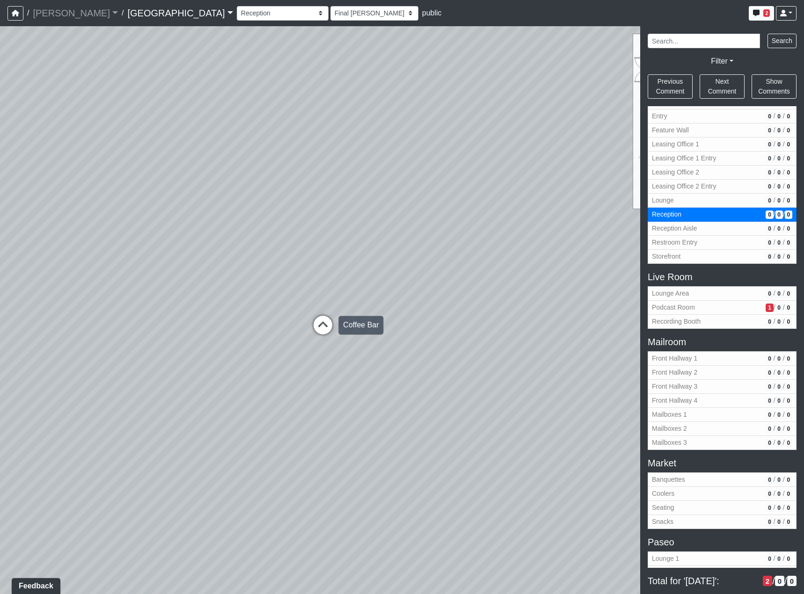
select select "cPz5AA6jdxfLA8T8qokQ2v"
select select "h3ebyGk32eUmSzz99H473o"
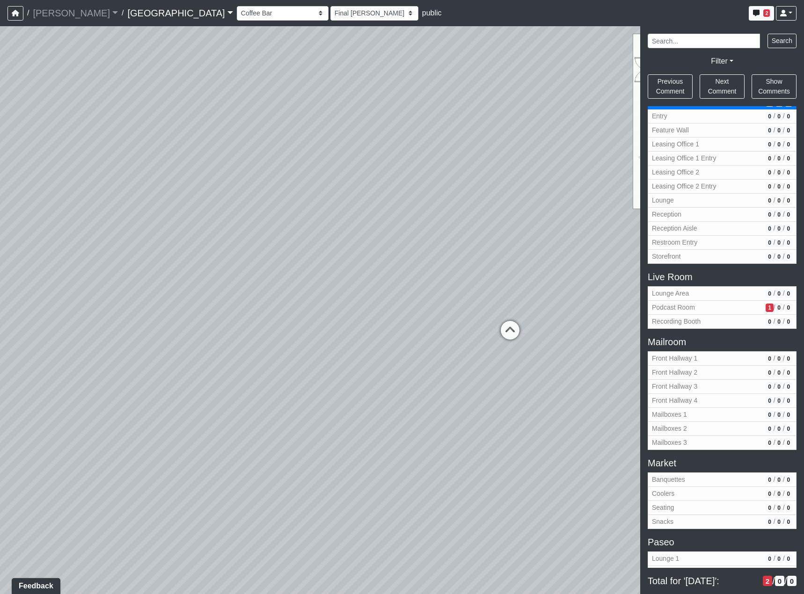
drag, startPoint x: 484, startPoint y: 414, endPoint x: 28, endPoint y: 410, distance: 456.8
click at [39, 410] on div "Loading... Pool Courtyard Entry 1 Loading... Main Lounge 2 Loading... Pool Cour…" at bounding box center [402, 310] width 804 height 568
drag, startPoint x: 388, startPoint y: 276, endPoint x: 390, endPoint y: 298, distance: 22.1
click at [336, 356] on div "Loading... Pool Courtyard Entry 1 Loading... Main Lounge 2 Loading... Pool Cour…" at bounding box center [402, 310] width 804 height 568
click at [773, 13] on button "2" at bounding box center [761, 13] width 25 height 15
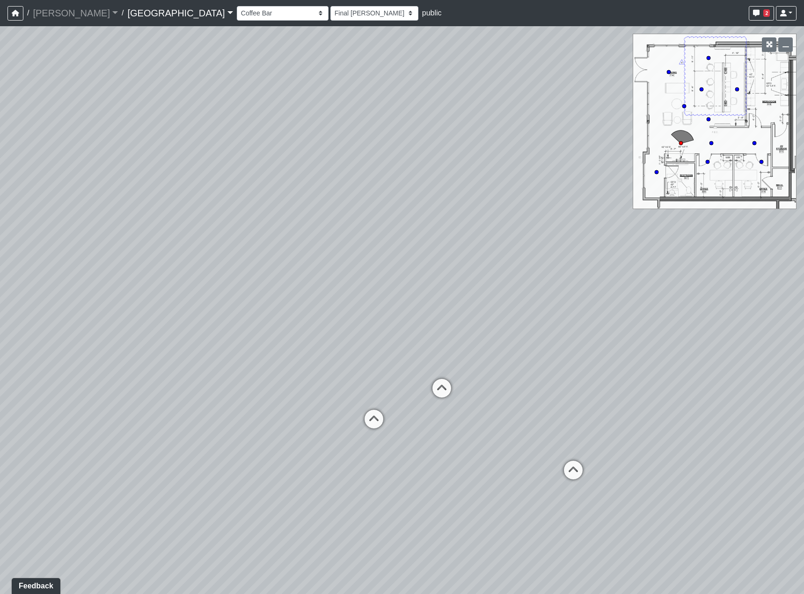
drag, startPoint x: 373, startPoint y: 286, endPoint x: 563, endPoint y: 233, distance: 196.3
click at [563, 233] on div "Loading... Pool Courtyard Entry 1 Loading... Main Lounge 2 Loading... Pool Cour…" at bounding box center [402, 310] width 804 height 568
drag, startPoint x: 564, startPoint y: 278, endPoint x: 580, endPoint y: 273, distance: 17.0
click at [580, 273] on div "Loading... Pool Courtyard Entry 1 Loading... Main Lounge 2 Loading... Pool Cour…" at bounding box center [402, 310] width 804 height 568
drag, startPoint x: 500, startPoint y: 255, endPoint x: 475, endPoint y: 255, distance: 25.7
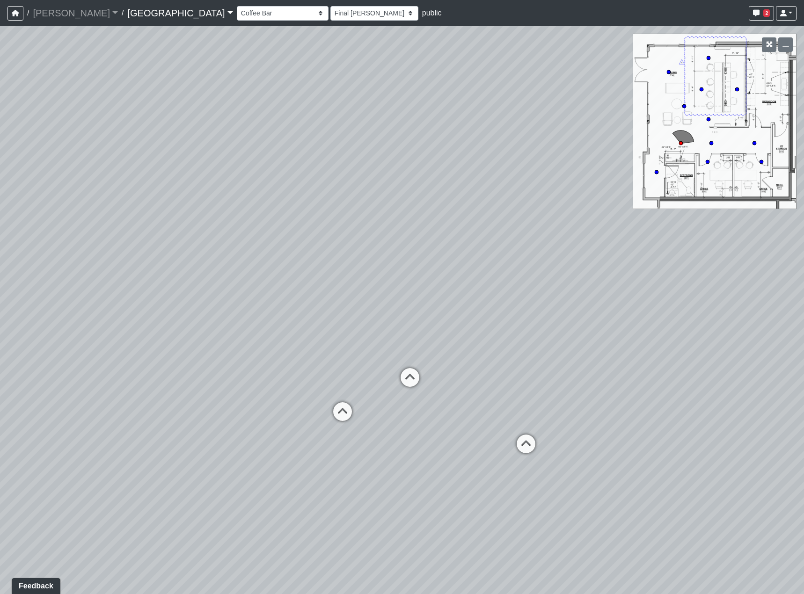
click at [475, 255] on div "Loading... Pool Courtyard Entry 1 Loading... Main Lounge 2 Loading... Pool Cour…" at bounding box center [402, 310] width 804 height 568
drag, startPoint x: 558, startPoint y: 314, endPoint x: 95, endPoint y: 372, distance: 467.0
click at [91, 382] on div "Loading... Pool Courtyard Entry 1 Loading... Main Lounge 2 Loading... Pool Cour…" at bounding box center [402, 310] width 804 height 568
